Goal: Task Accomplishment & Management: Manage account settings

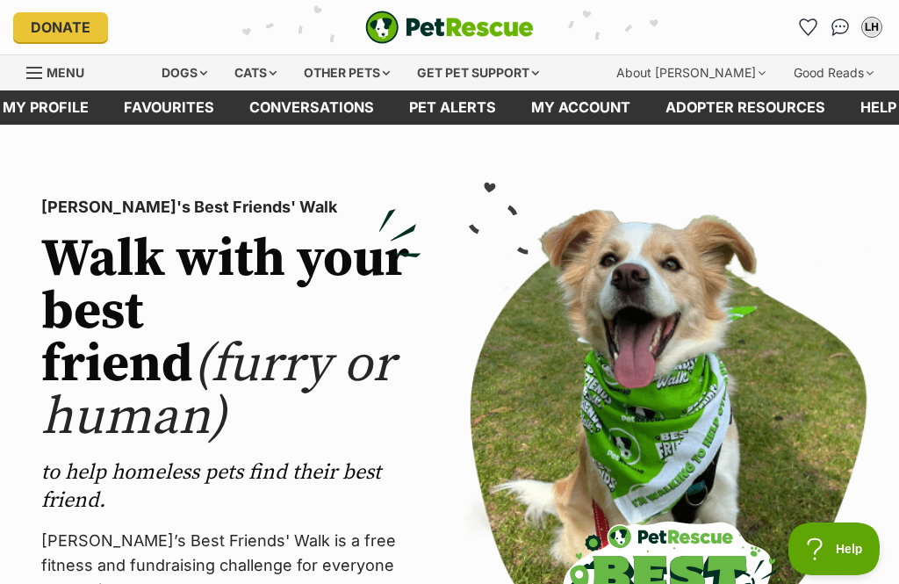
click at [55, 107] on link "My profile" at bounding box center [45, 107] width 121 height 34
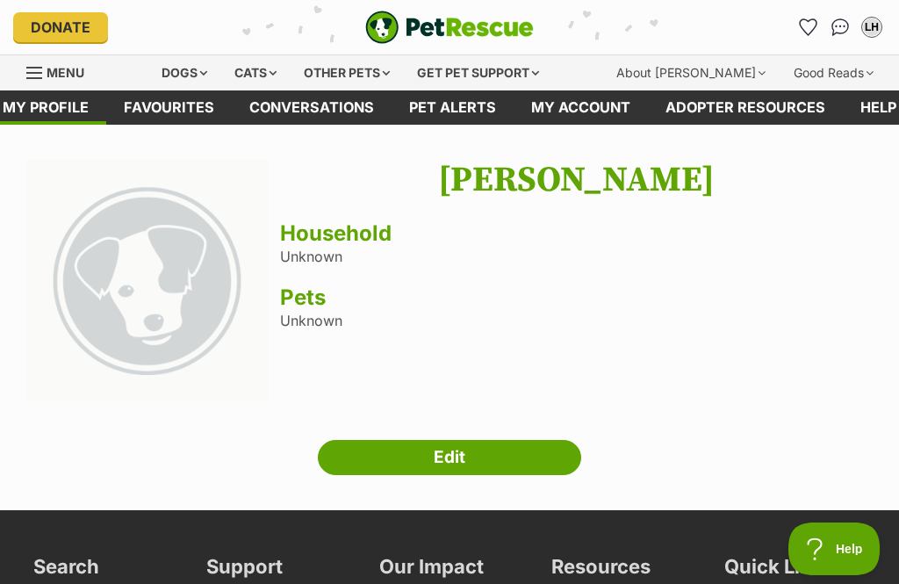
click at [450, 450] on link "Edit" at bounding box center [449, 457] width 263 height 35
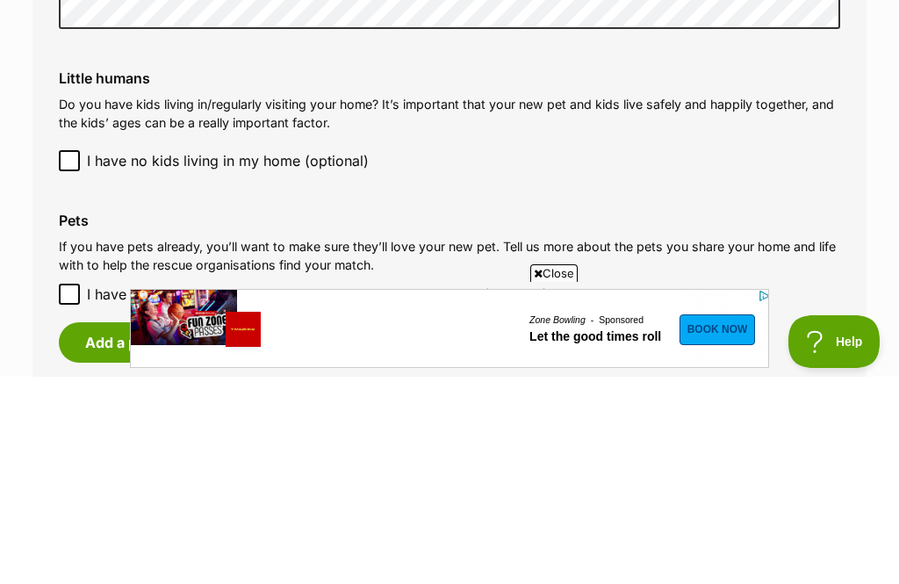
scroll to position [1461, 0]
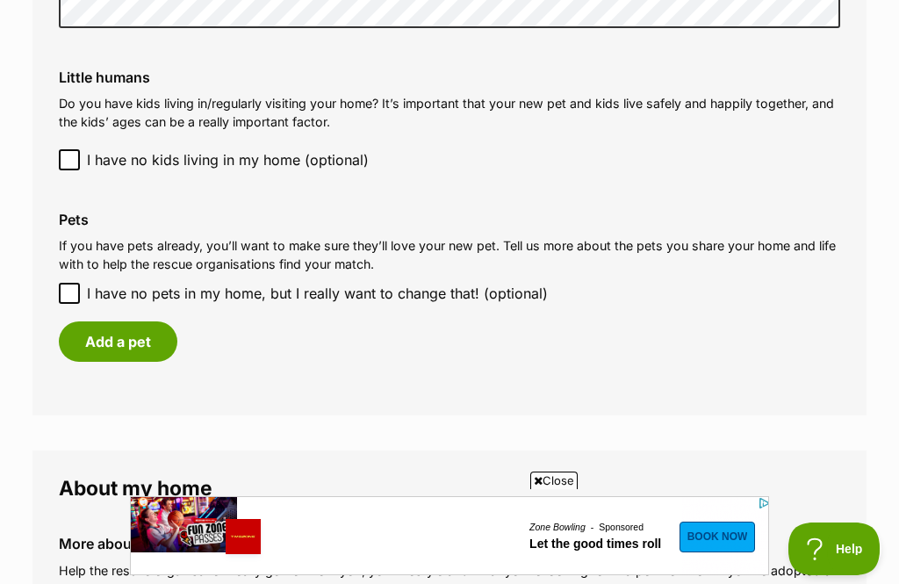
click at [63, 283] on input "I have no pets in my home, but I really want to change that! (optional)" at bounding box center [69, 293] width 21 height 21
checkbox input "true"
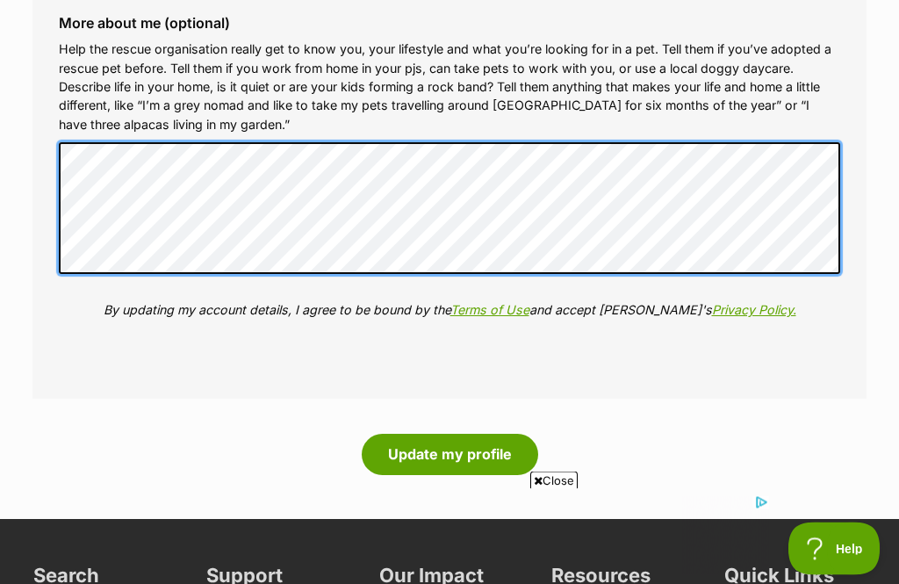
scroll to position [0, 0]
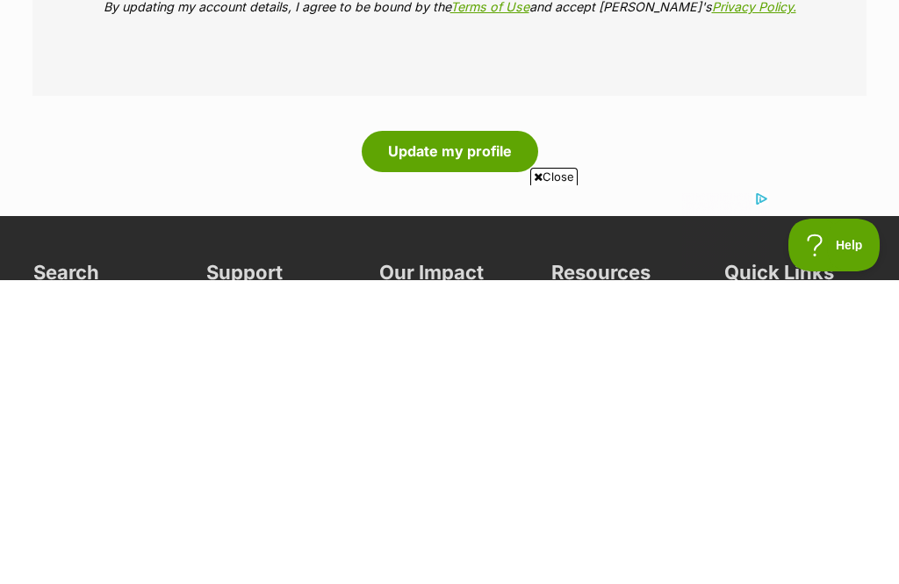
click at [446, 435] on button "Update my profile" at bounding box center [450, 455] width 176 height 40
